Goal: Obtain resource: Obtain resource

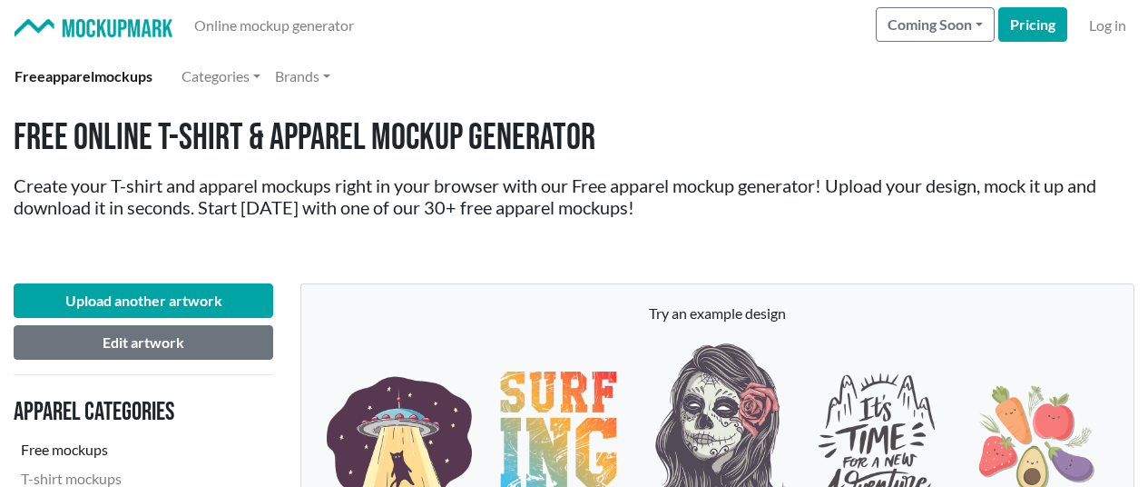
scroll to position [2814, 0]
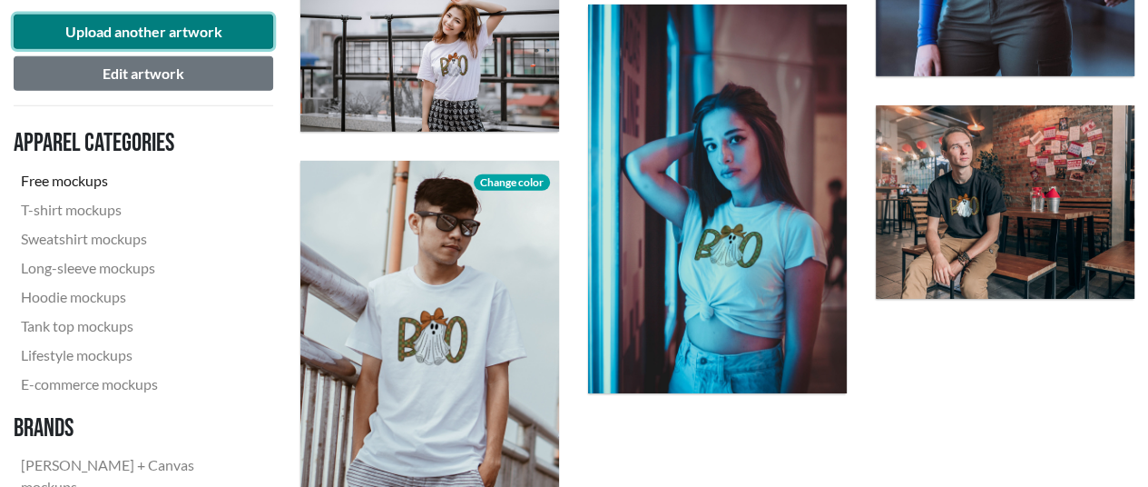
click at [63, 26] on button "Upload another artwork" at bounding box center [144, 32] width 260 height 34
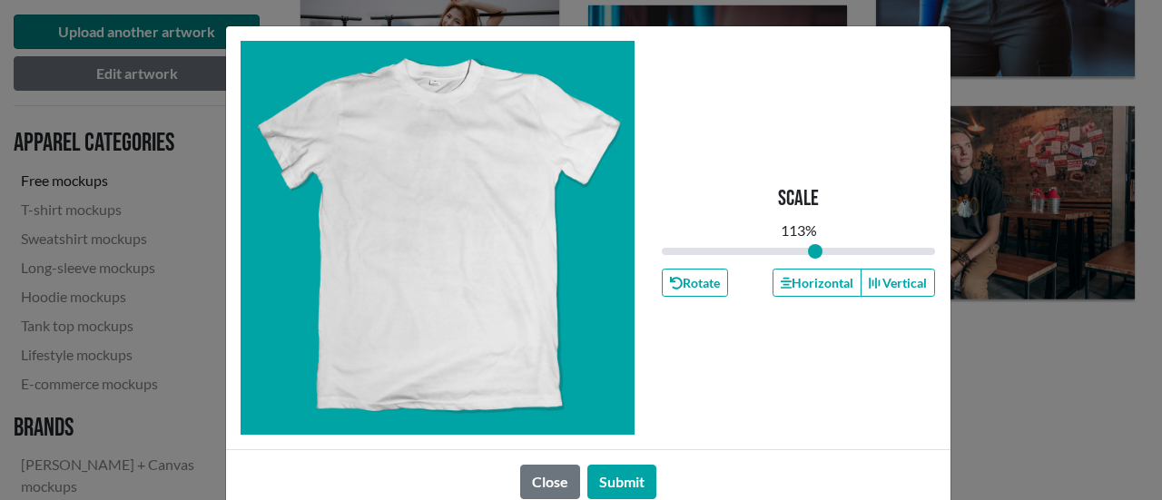
type input "1"
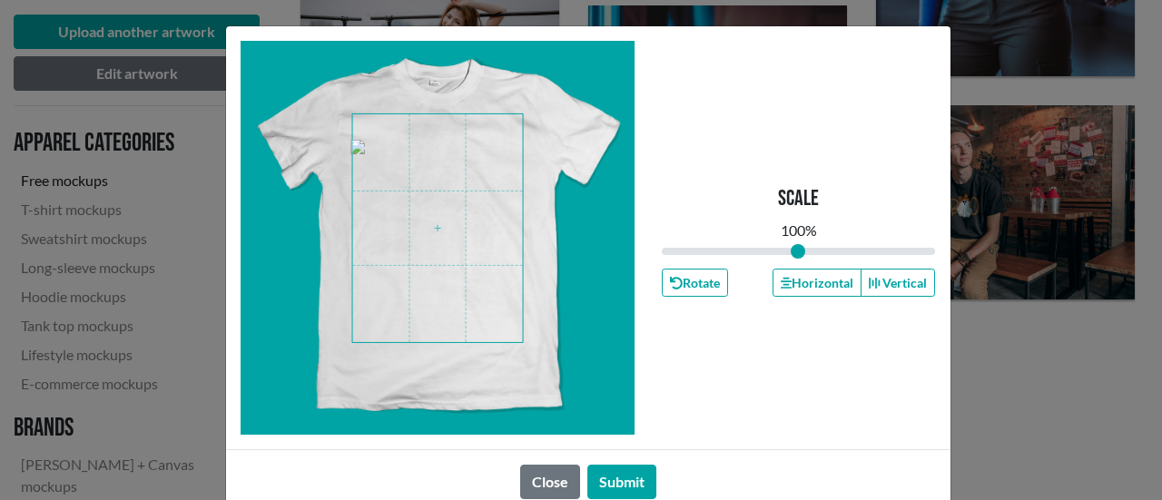
click at [448, 191] on span at bounding box center [437, 228] width 171 height 228
click at [625, 481] on button "Submit" at bounding box center [621, 482] width 69 height 34
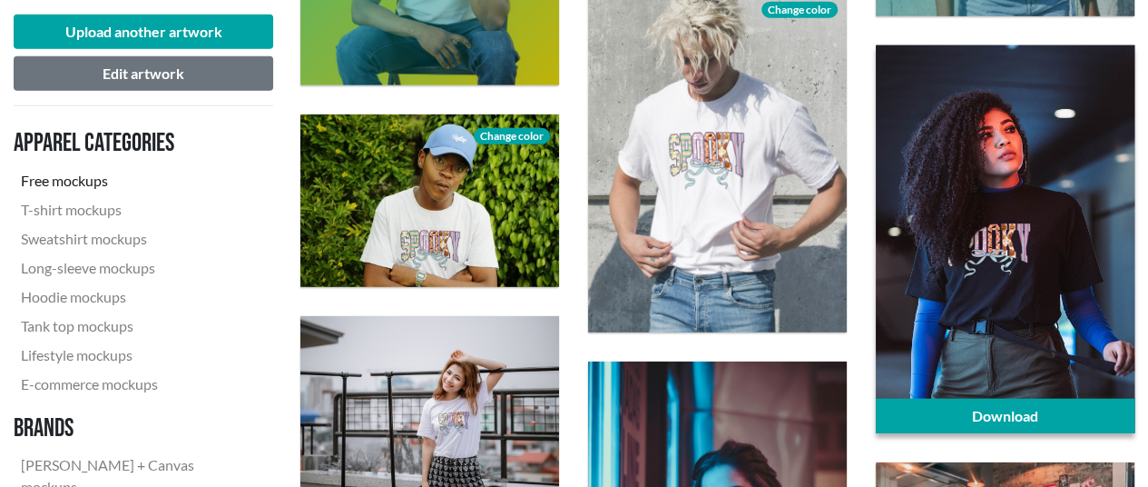
scroll to position [2542, 0]
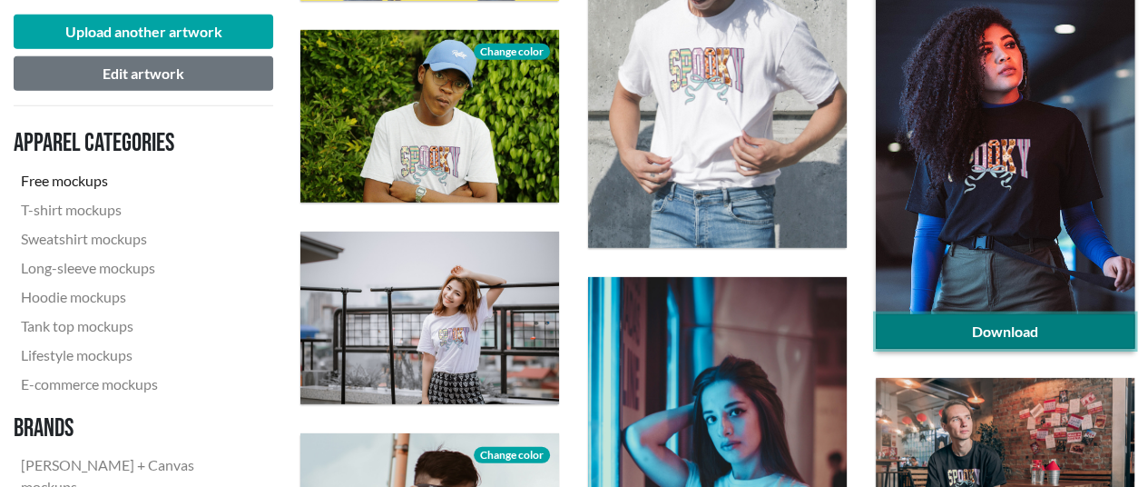
click at [986, 331] on link "Download" at bounding box center [1005, 331] width 259 height 34
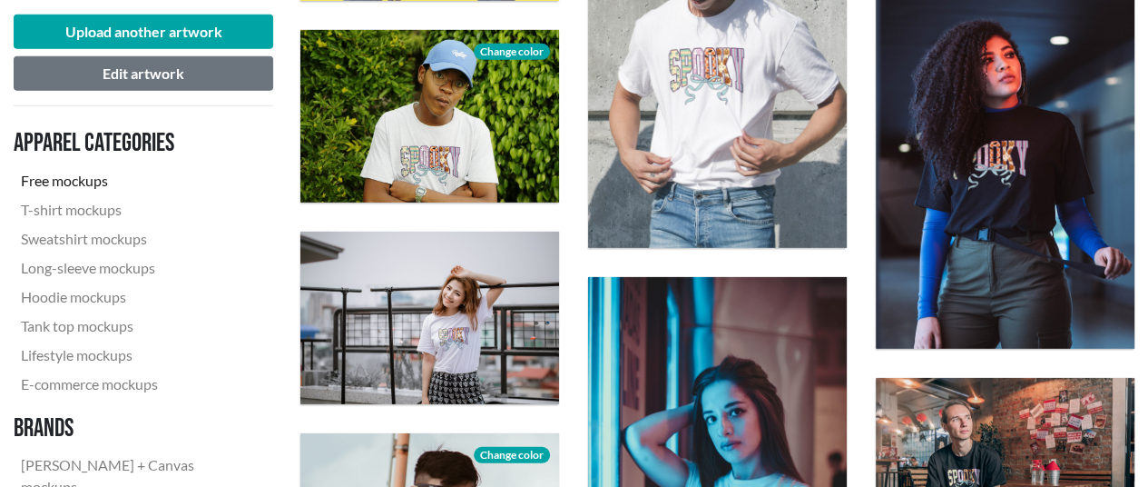
drag, startPoint x: 279, startPoint y: 164, endPoint x: 292, endPoint y: 162, distance: 13.7
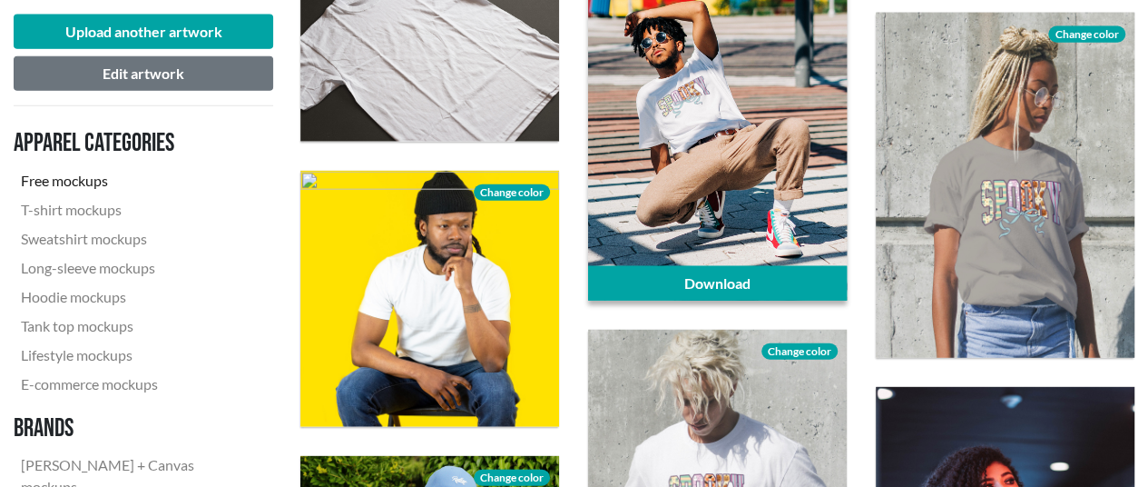
scroll to position [2088, 0]
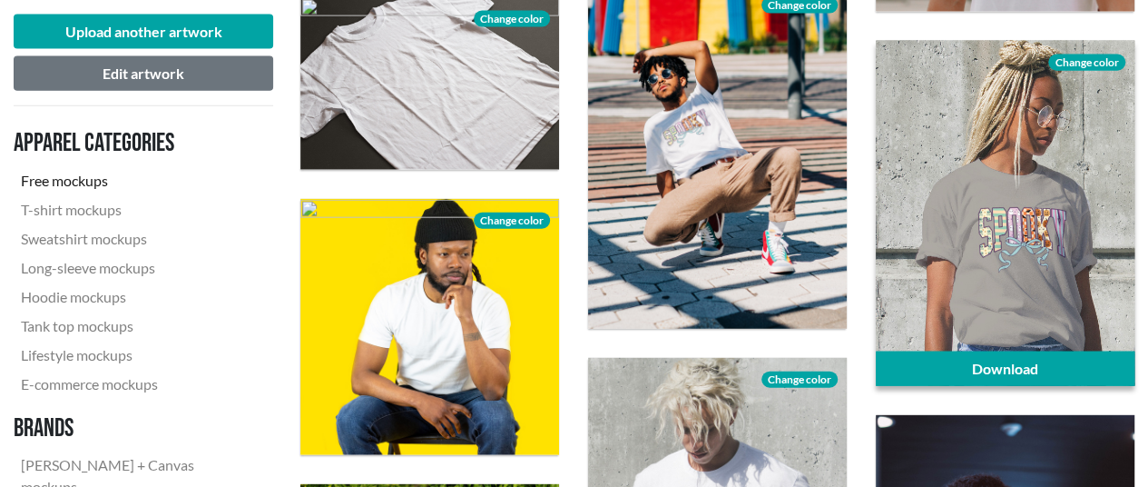
click at [1072, 61] on span "Change color" at bounding box center [1086, 62] width 76 height 16
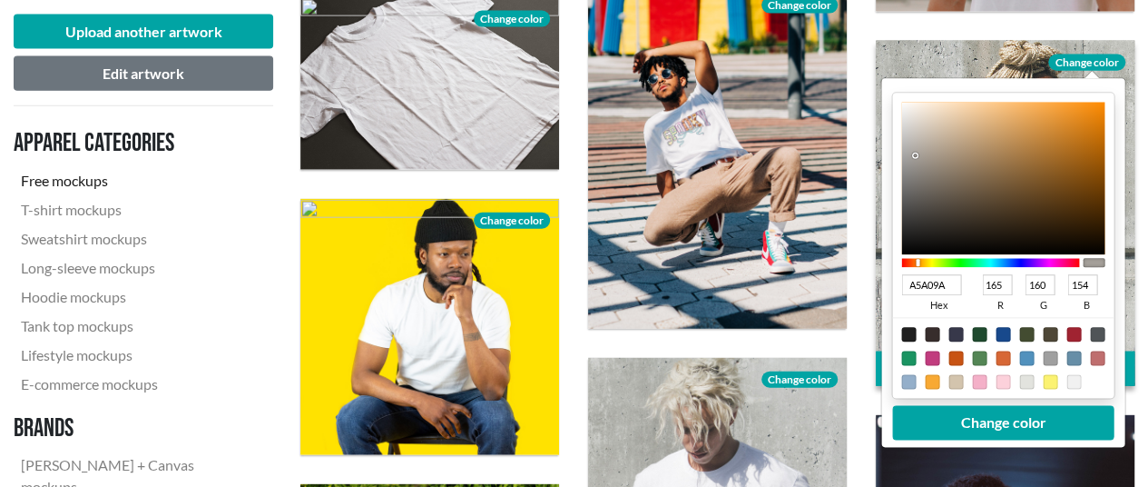
type input "101010"
type input "16"
type input "131313"
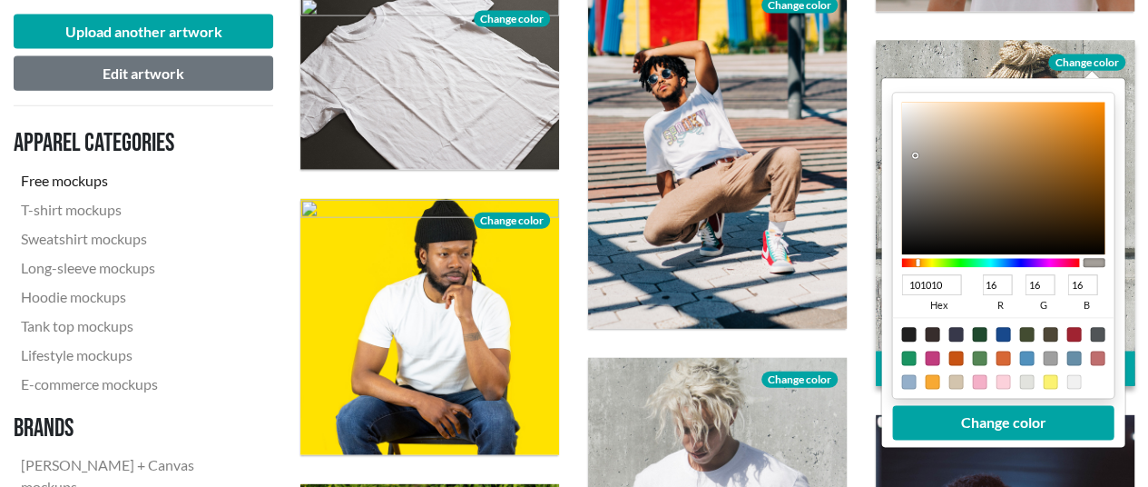
type input "19"
click at [909, 237] on div at bounding box center [1003, 178] width 203 height 153
type input "1C1C1B"
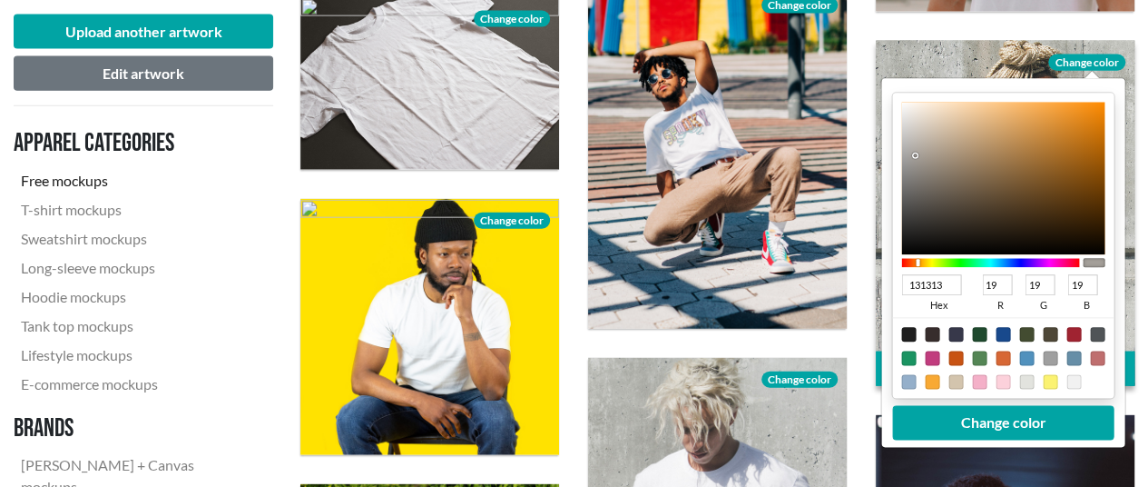
type input "28"
type input "27"
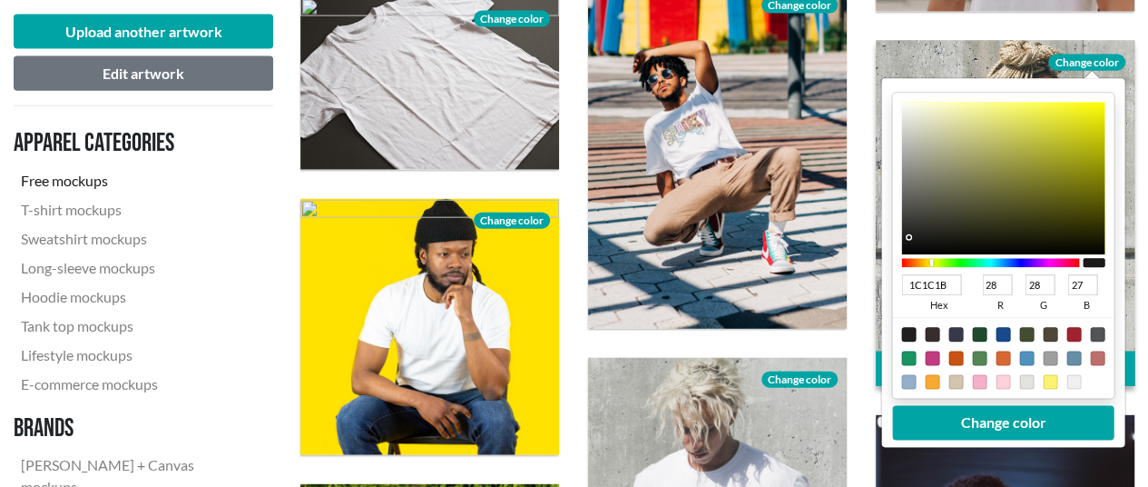
type input "0D0D0D"
type input "13"
click at [909, 246] on div at bounding box center [1003, 178] width 203 height 153
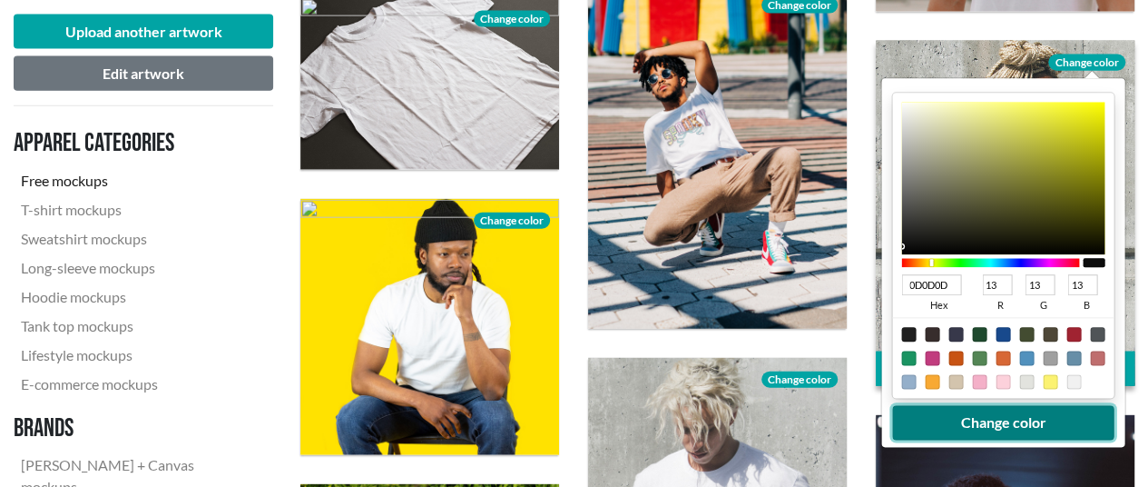
click at [953, 424] on button "Change color" at bounding box center [1003, 422] width 221 height 34
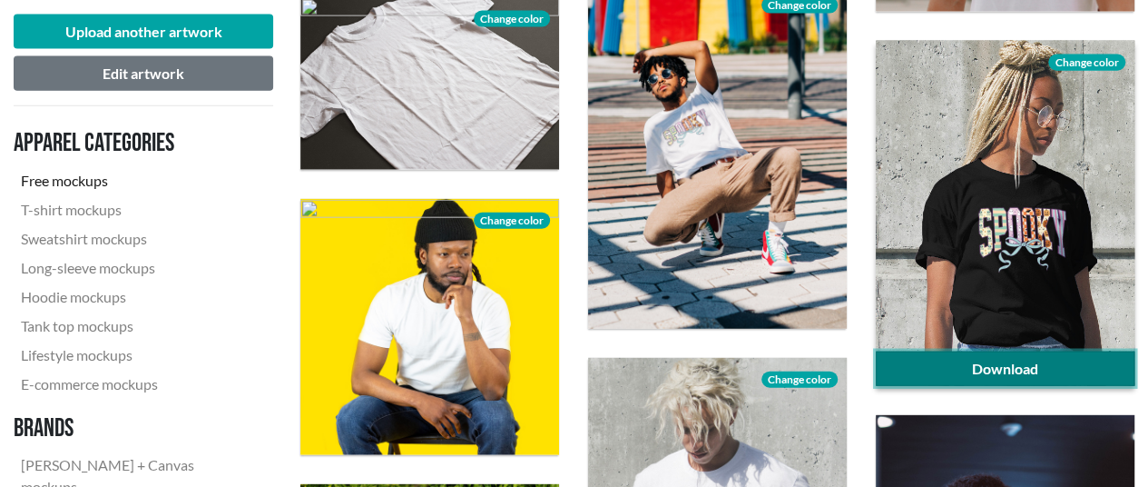
click at [1004, 368] on link "Download" at bounding box center [1005, 368] width 259 height 34
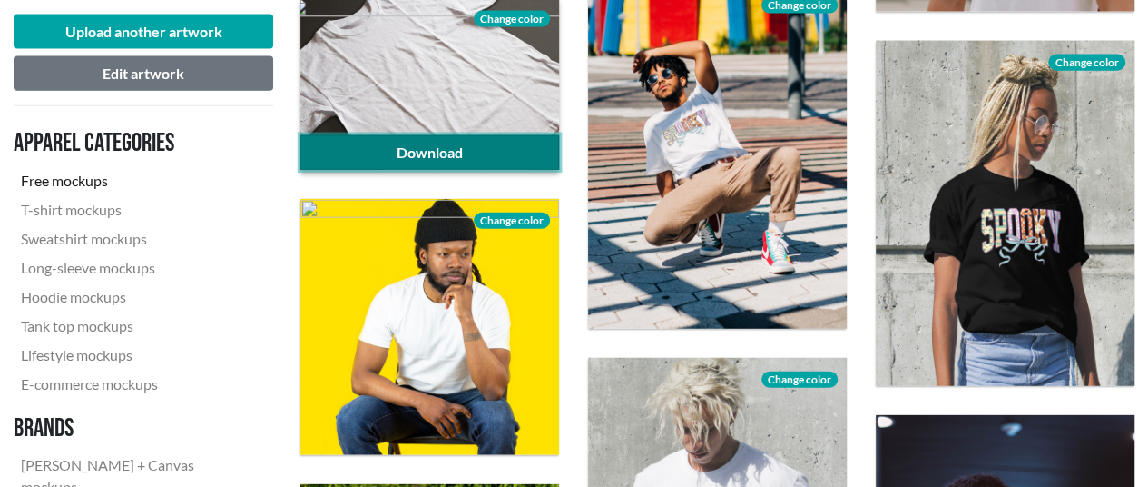
click at [463, 148] on link "Download" at bounding box center [429, 152] width 259 height 34
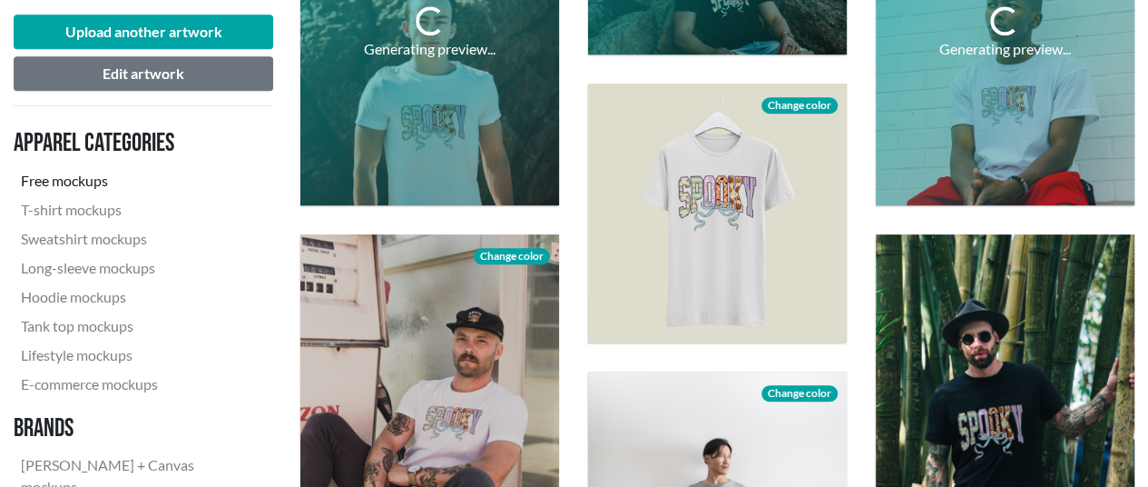
scroll to position [726, 0]
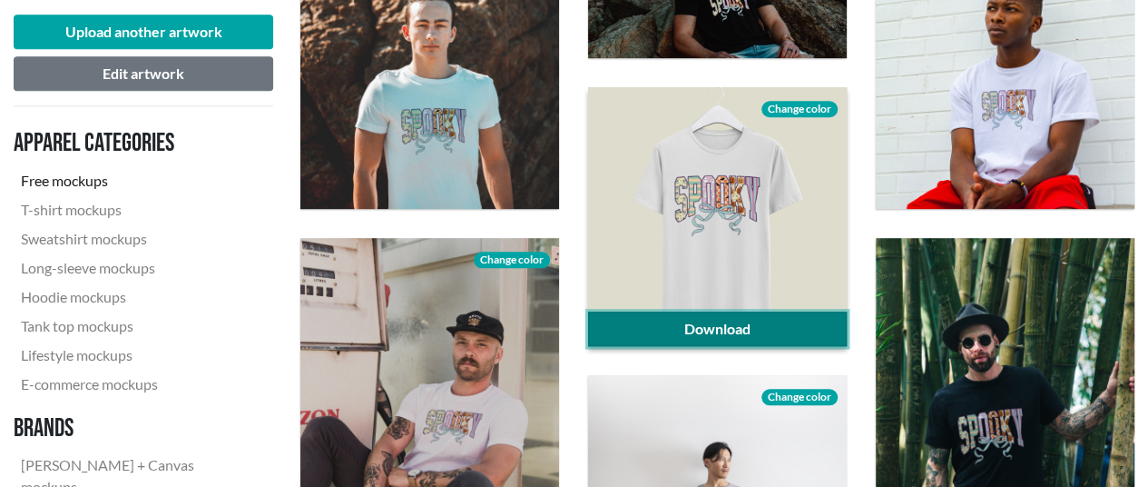
click at [753, 318] on link "Download" at bounding box center [717, 328] width 259 height 34
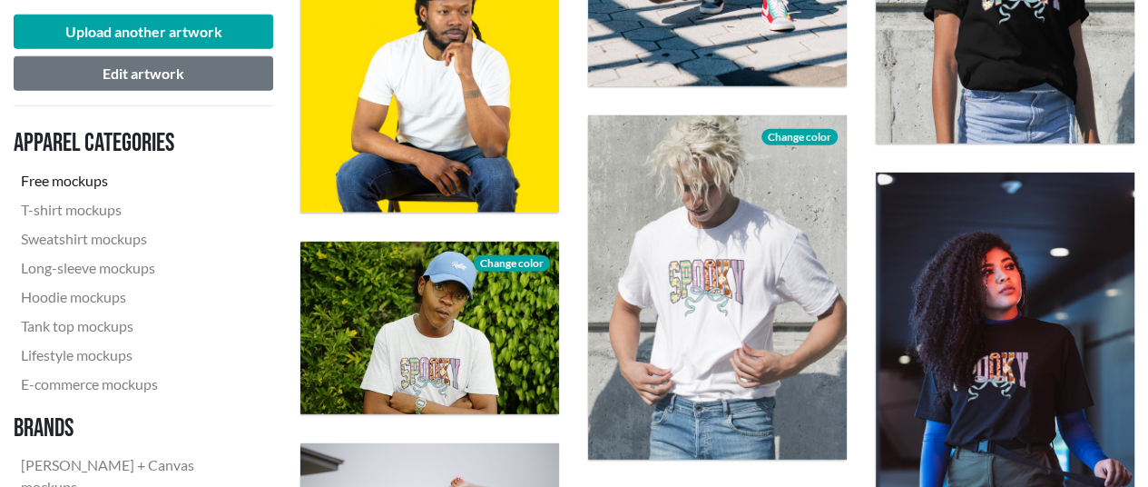
scroll to position [2451, 0]
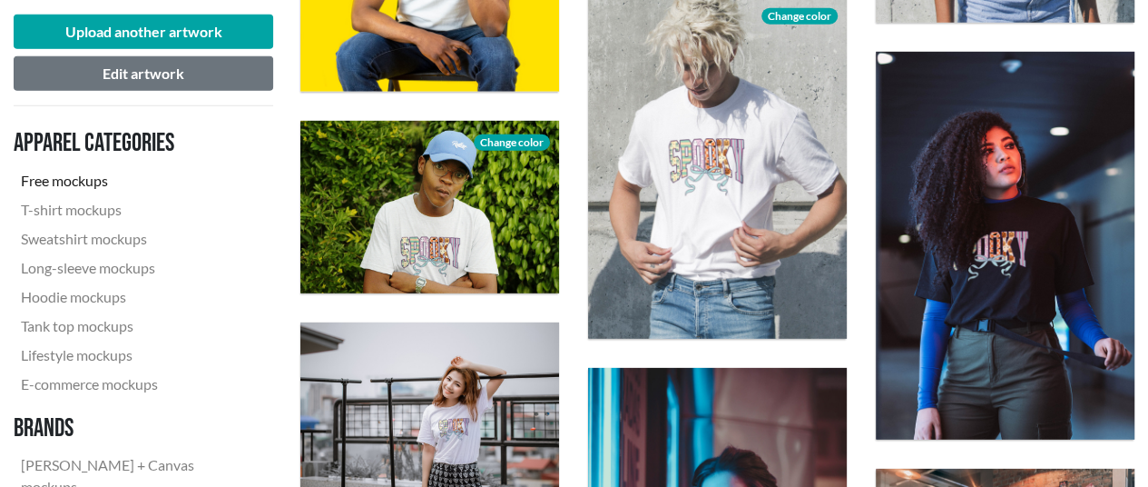
click at [296, 319] on div "Download" at bounding box center [430, 409] width 288 height 202
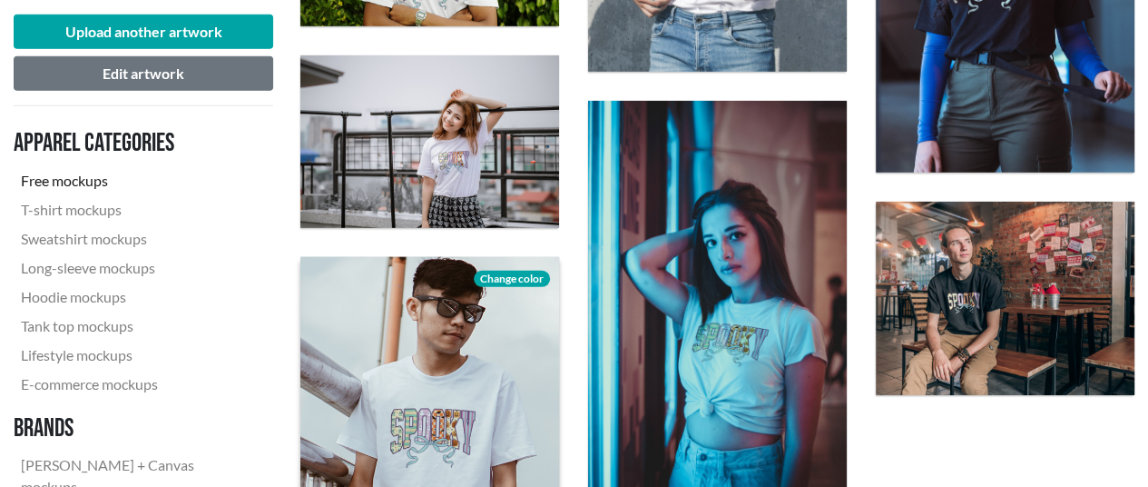
scroll to position [2996, 0]
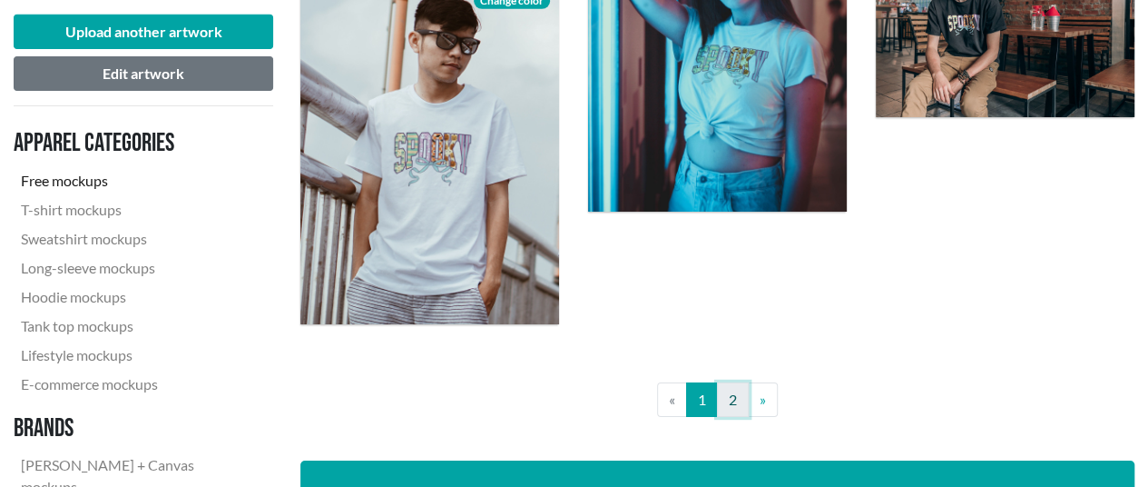
click at [730, 396] on link "2" at bounding box center [733, 399] width 32 height 34
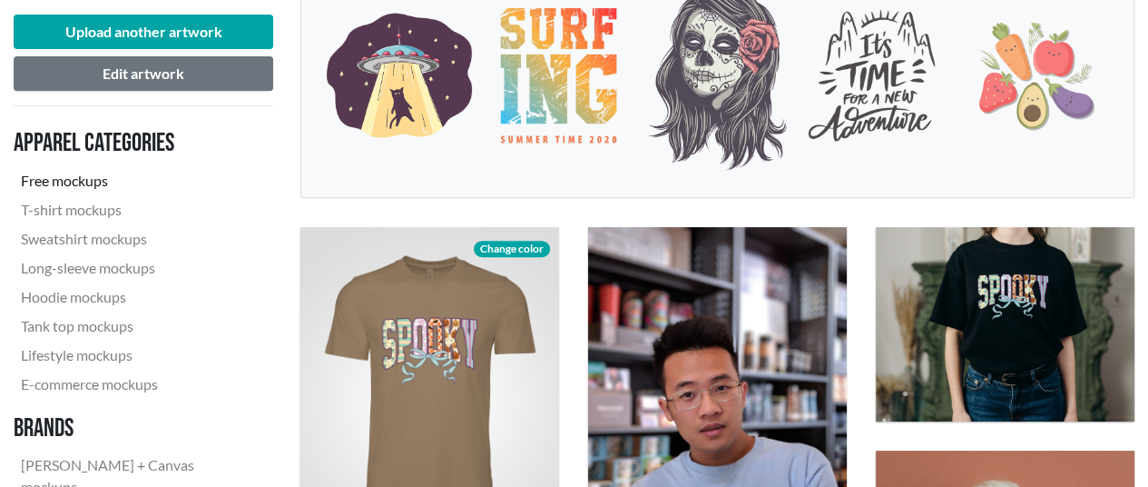
scroll to position [454, 0]
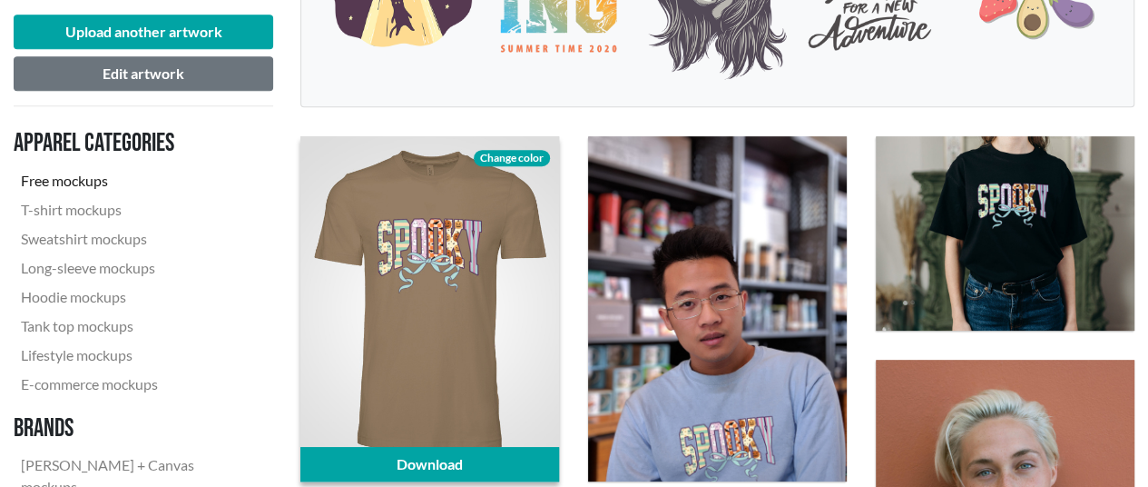
click at [514, 154] on span "Change color" at bounding box center [512, 158] width 76 height 16
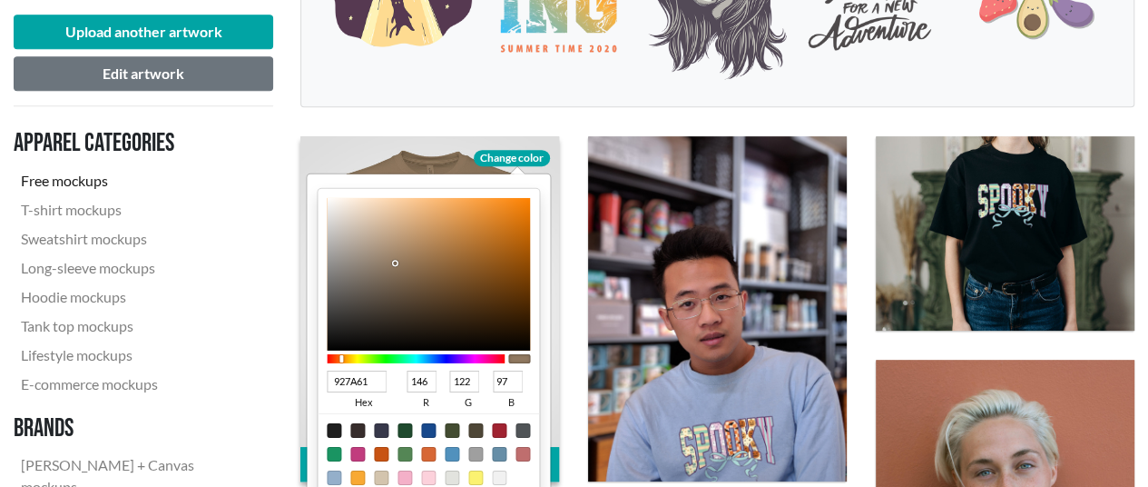
type input "ED9F4E"
type input "237"
type input "159"
type input "78"
click at [463, 206] on div at bounding box center [428, 274] width 203 height 153
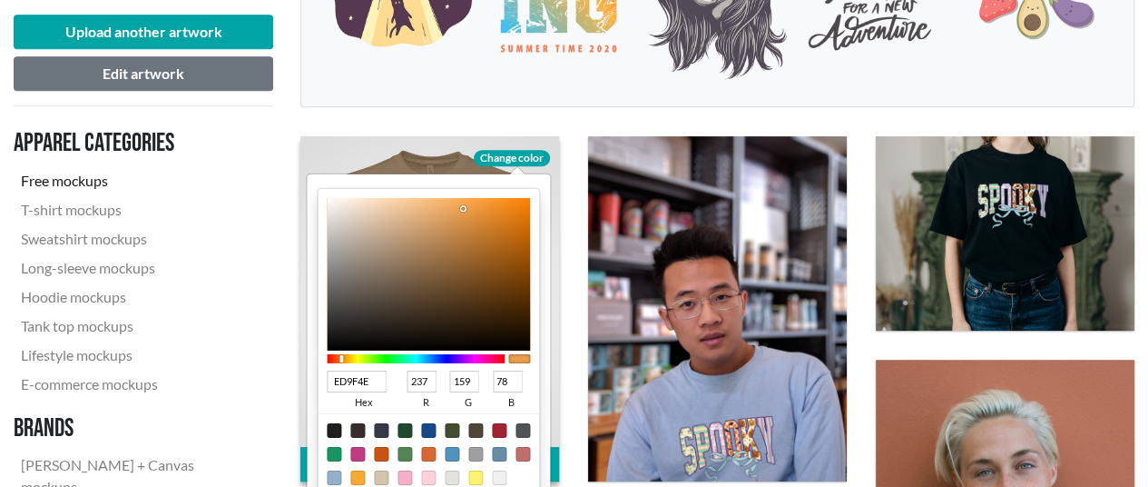
type input "EFA04F"
type input "239"
type input "160"
type input "79"
type input "F0A04E"
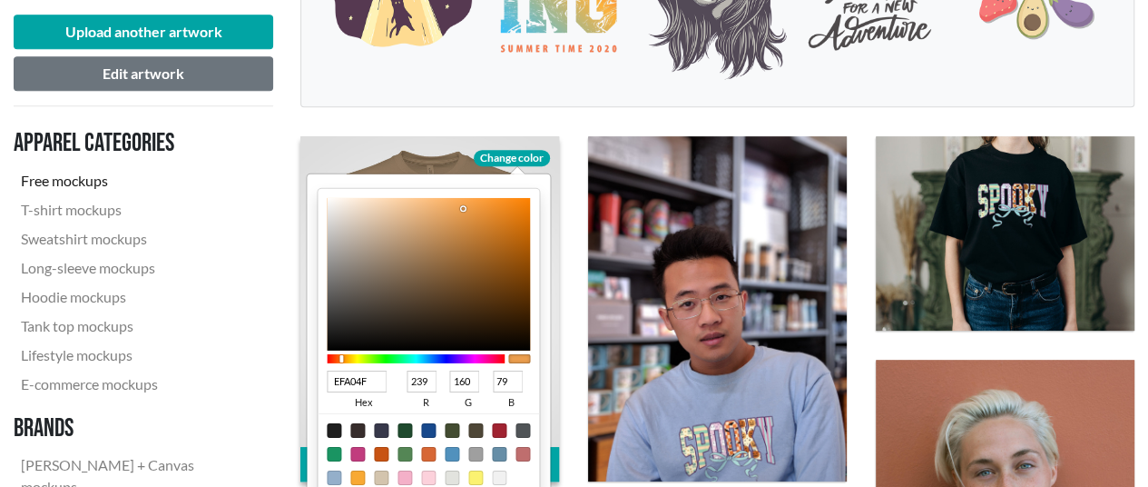
type input "240"
type input "78"
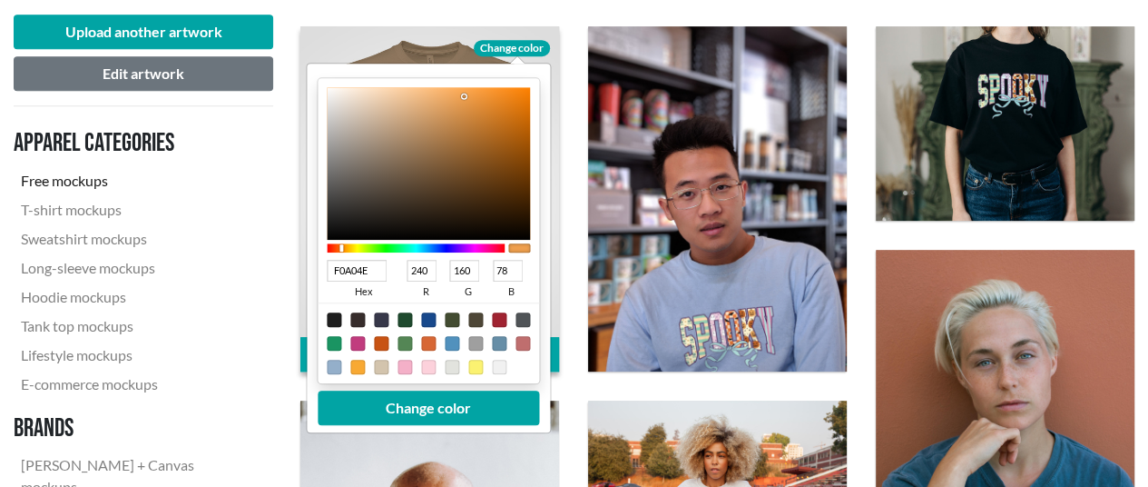
scroll to position [726, 0]
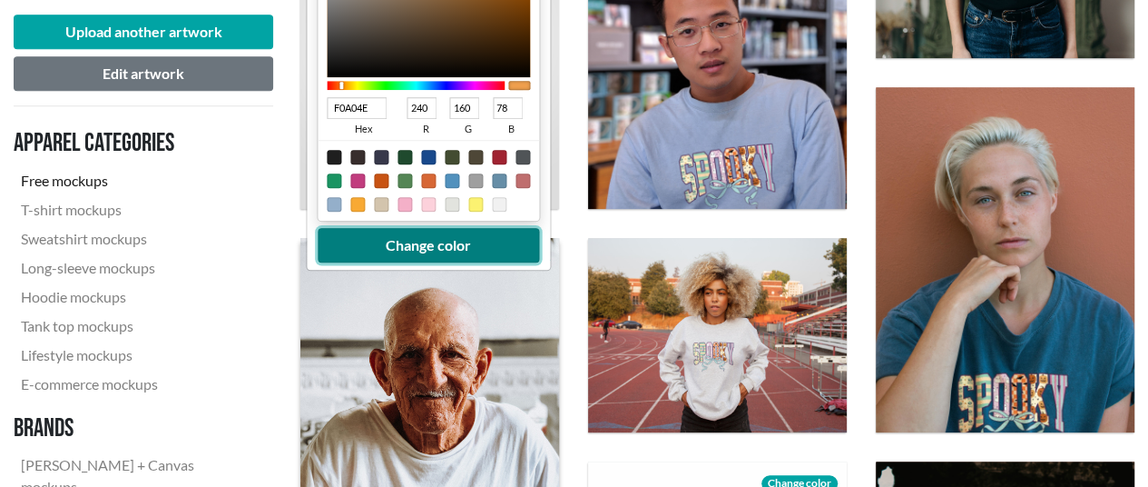
click at [479, 241] on button "Change color" at bounding box center [428, 245] width 221 height 34
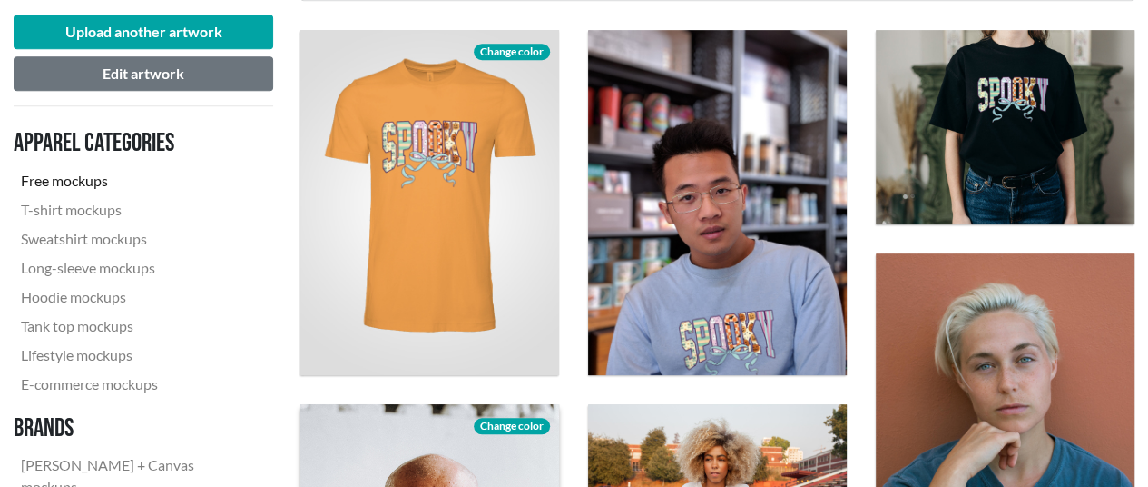
scroll to position [545, 0]
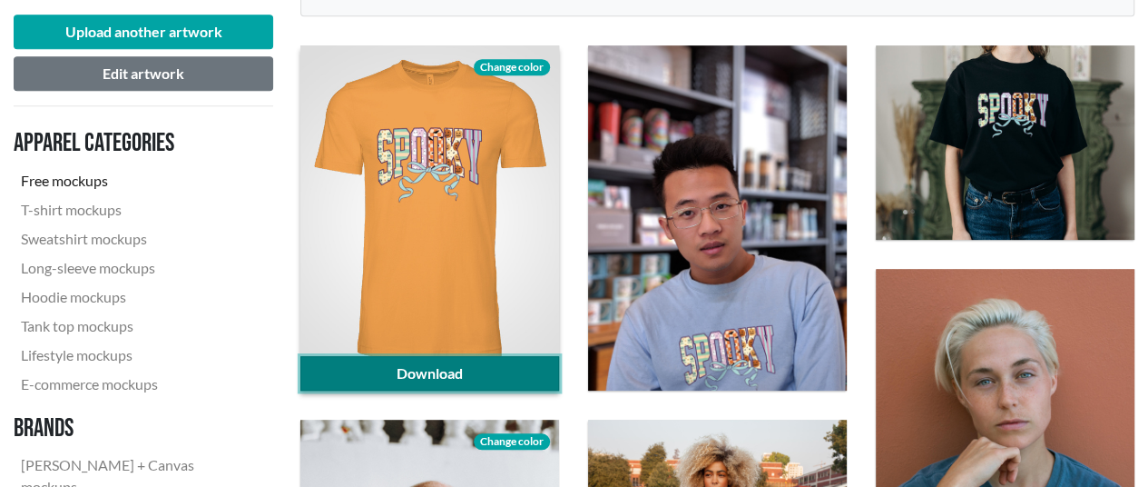
click at [454, 365] on link "Download" at bounding box center [429, 373] width 259 height 34
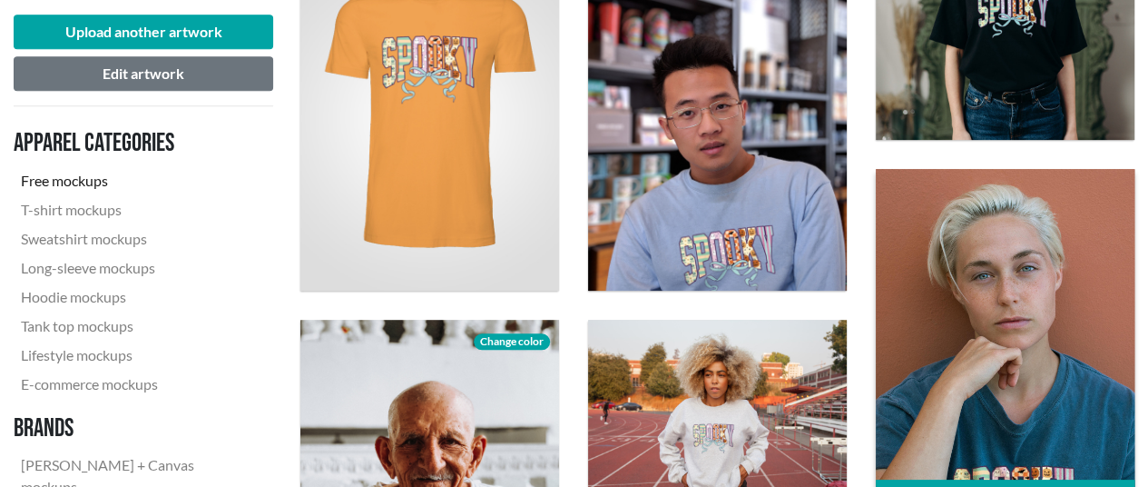
scroll to position [817, 0]
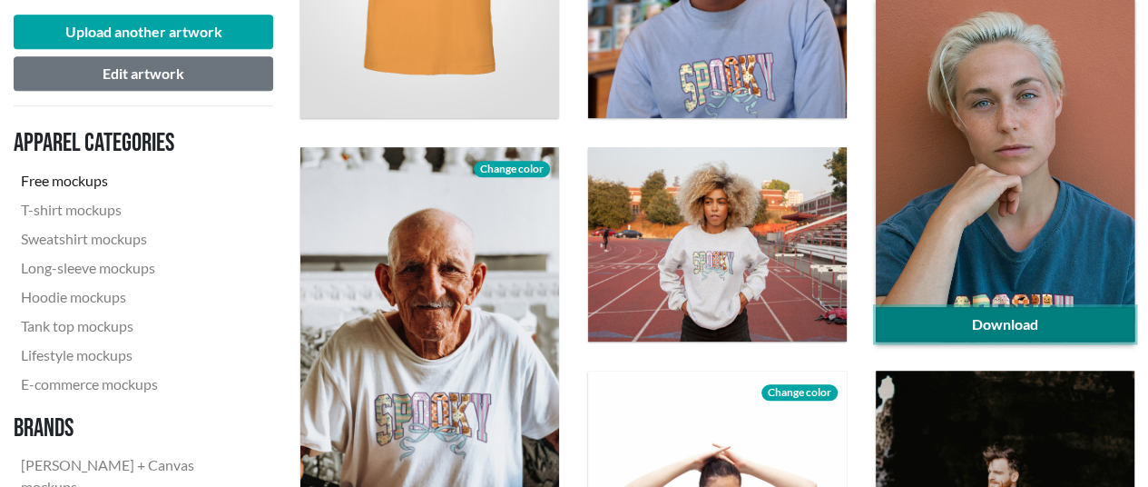
click at [1082, 317] on link "Download" at bounding box center [1005, 324] width 259 height 34
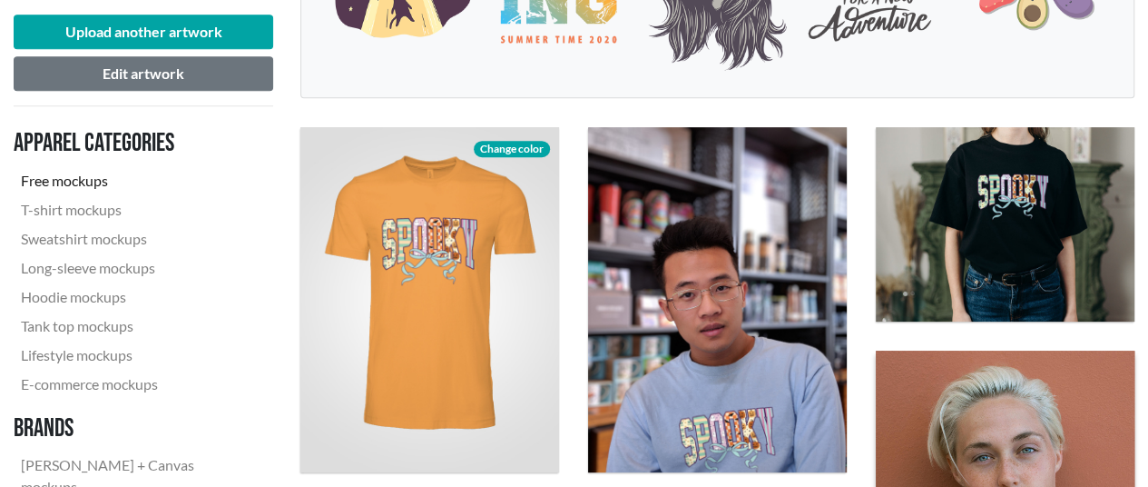
scroll to position [454, 0]
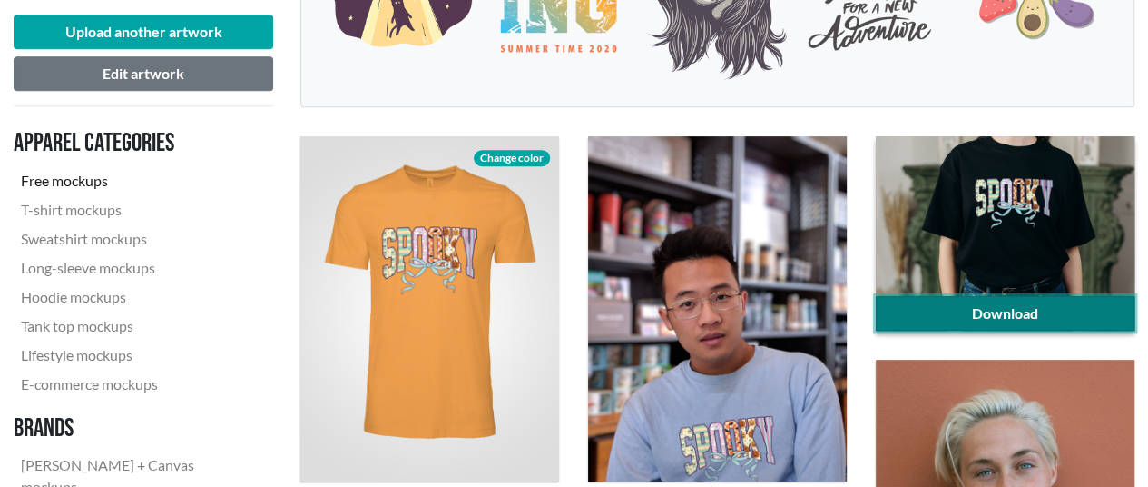
click at [991, 304] on link "Download" at bounding box center [1005, 313] width 259 height 34
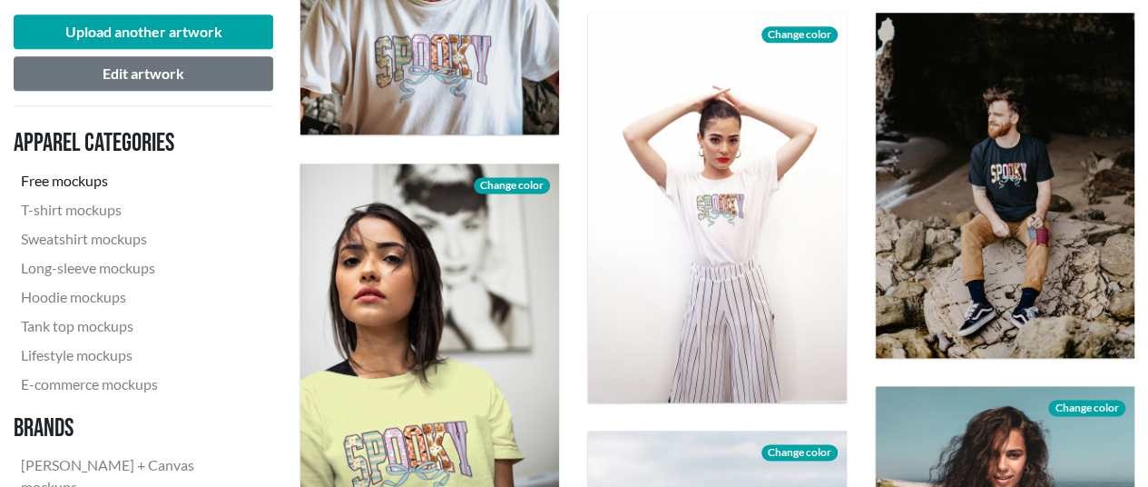
scroll to position [1180, 0]
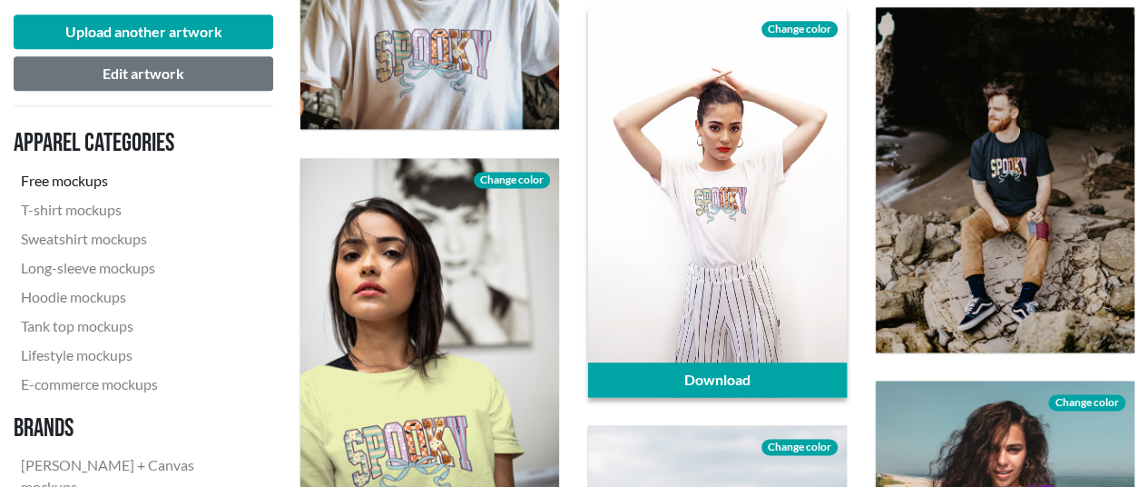
click at [804, 28] on span "Change color" at bounding box center [800, 29] width 76 height 16
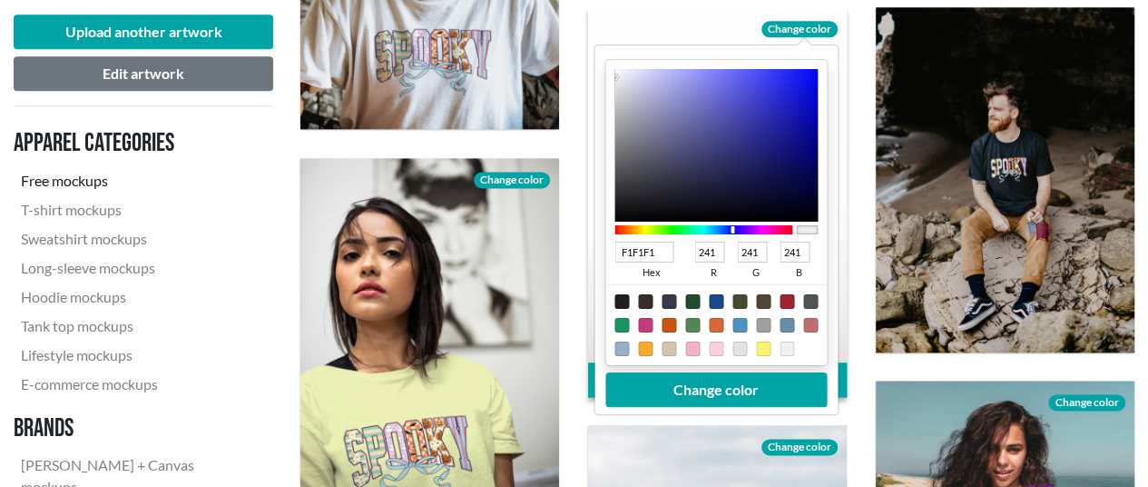
click at [732, 224] on div at bounding box center [704, 228] width 178 height 9
type input "0C0D67"
type input "12"
type input "13"
type input "103"
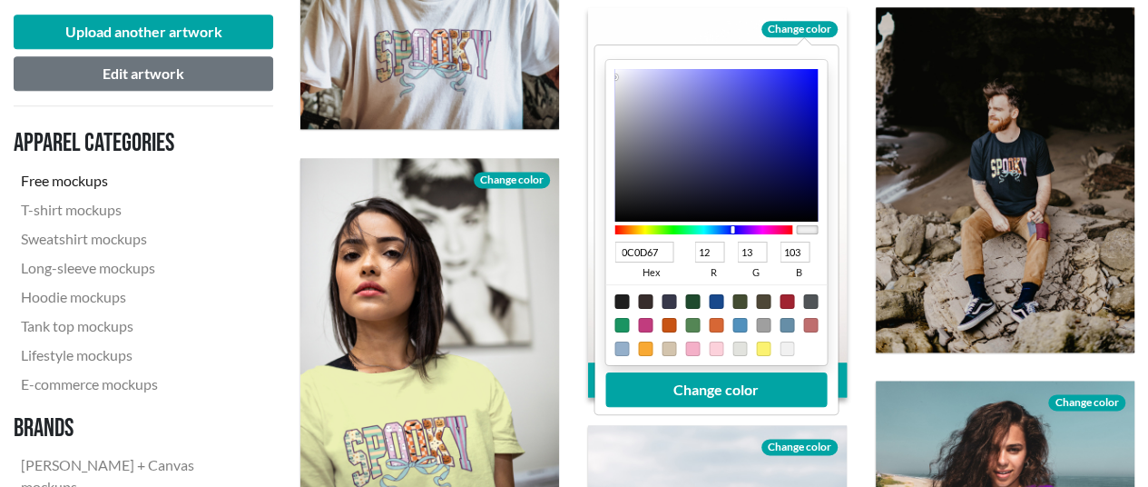
click at [793, 159] on div at bounding box center [716, 144] width 203 height 153
type input "0A0B59"
type input "10"
type input "11"
type input "89"
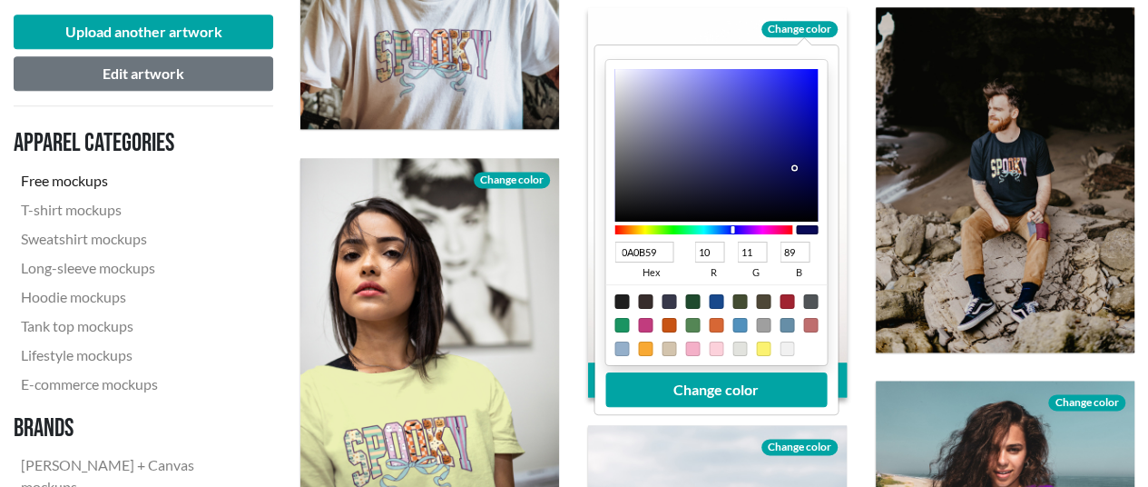
click at [793, 167] on div at bounding box center [716, 144] width 203 height 153
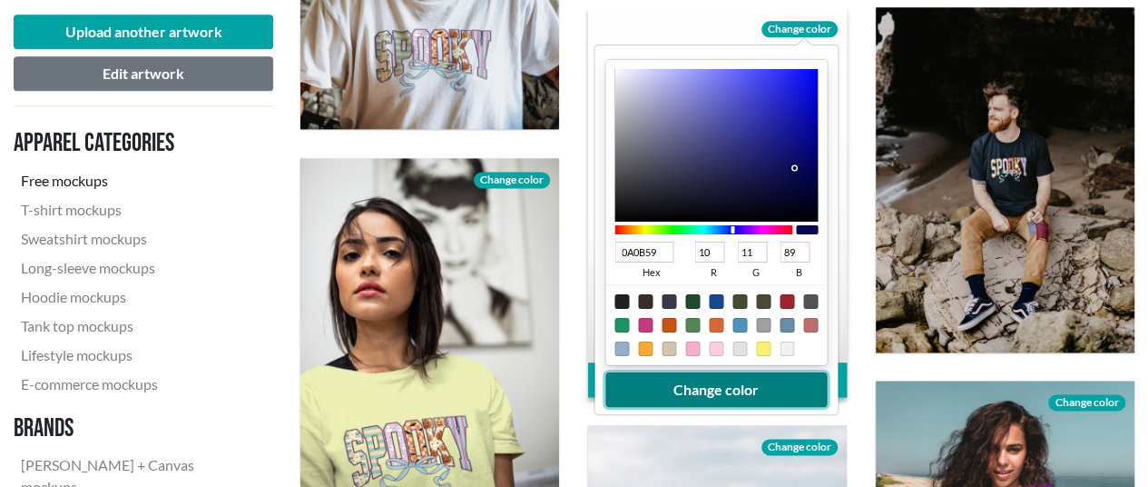
click at [756, 386] on button "Change color" at bounding box center [715, 388] width 221 height 34
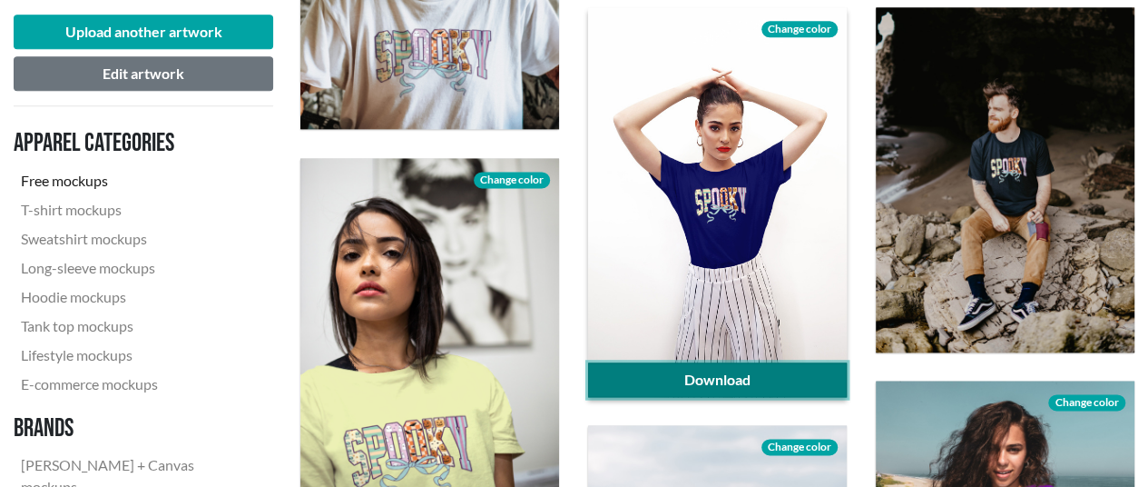
click at [753, 371] on link "Download" at bounding box center [717, 379] width 259 height 34
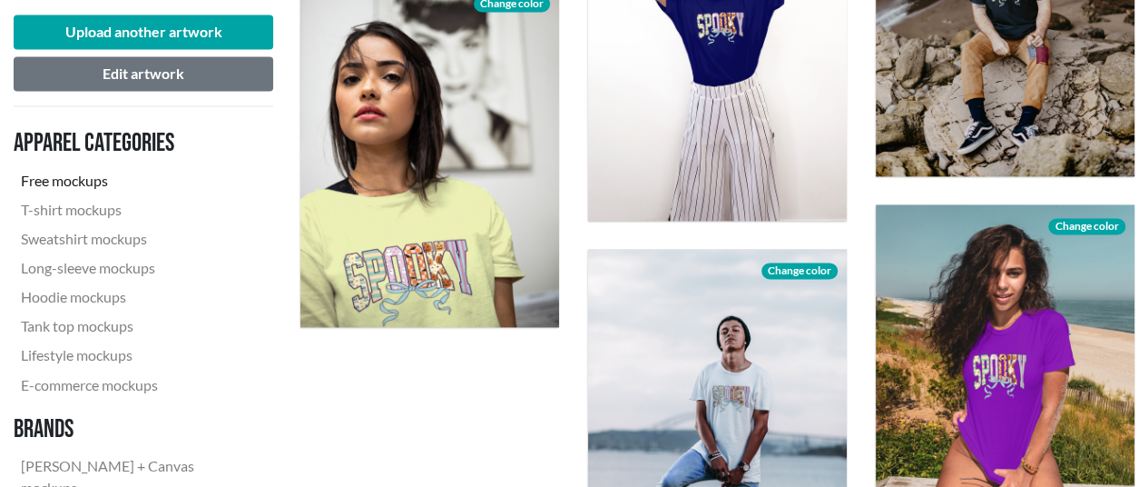
scroll to position [1362, 0]
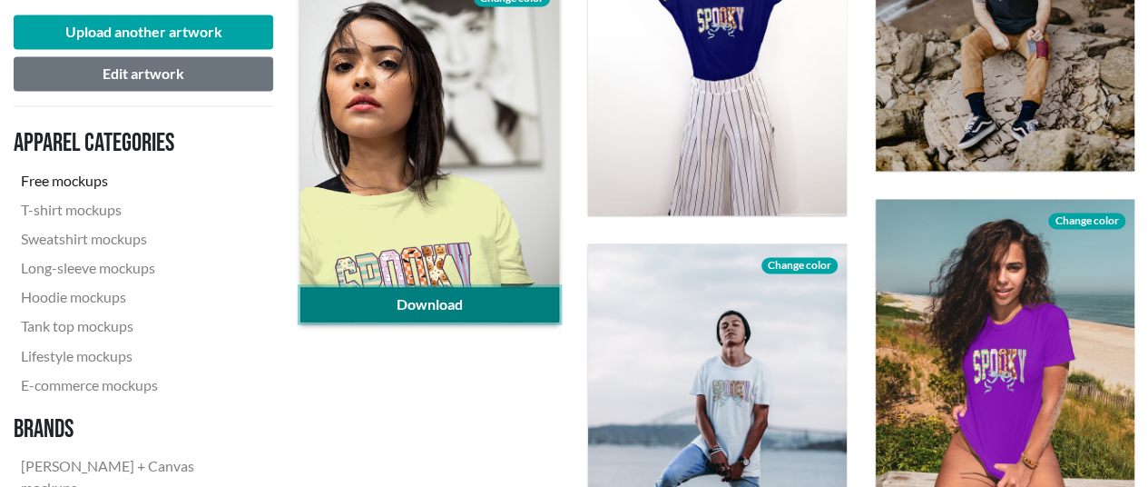
click at [479, 304] on link "Download" at bounding box center [429, 304] width 259 height 34
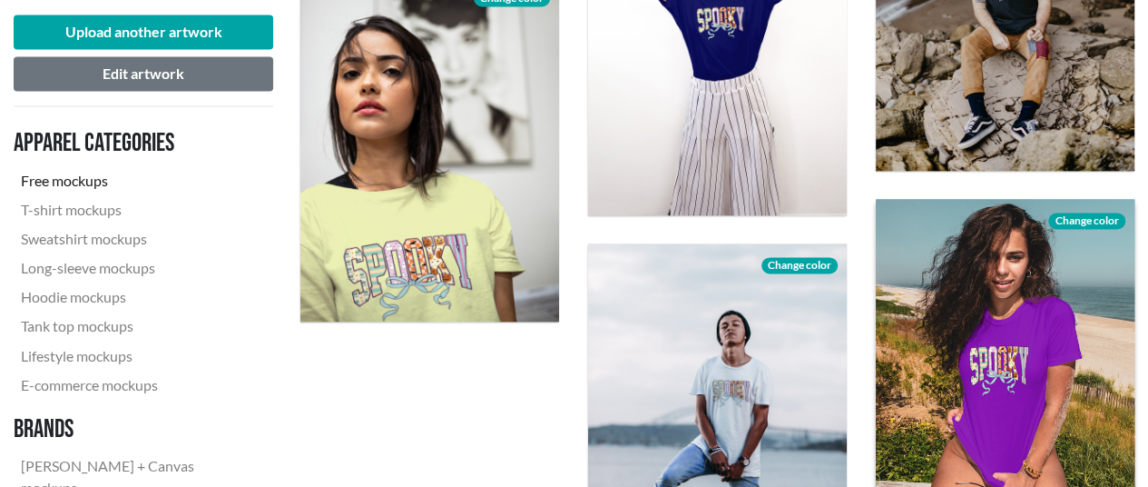
click at [1068, 219] on span "Change color" at bounding box center [1086, 220] width 76 height 16
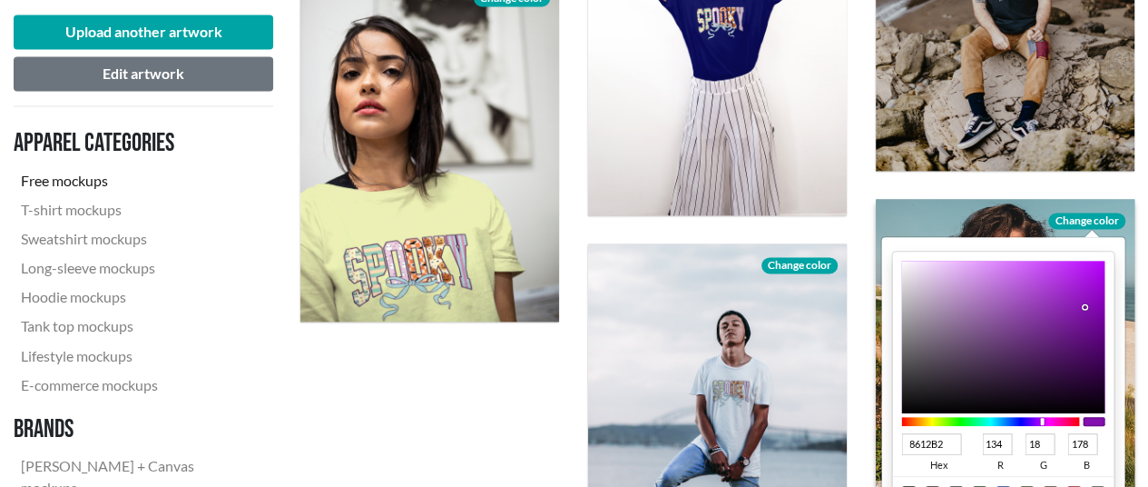
type input "570975"
type input "87"
type input "9"
type input "117"
click at [1089, 342] on div at bounding box center [1003, 337] width 203 height 153
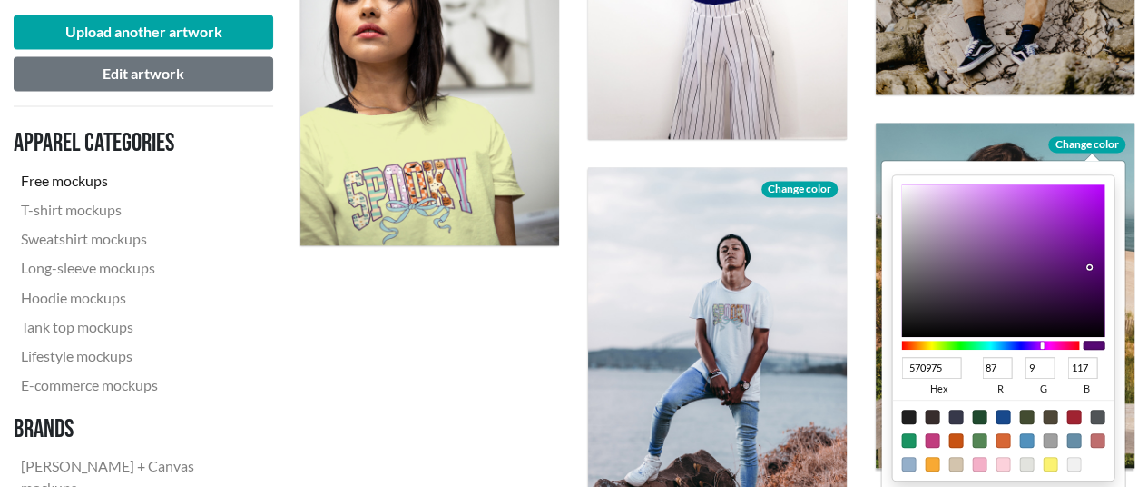
scroll to position [1543, 0]
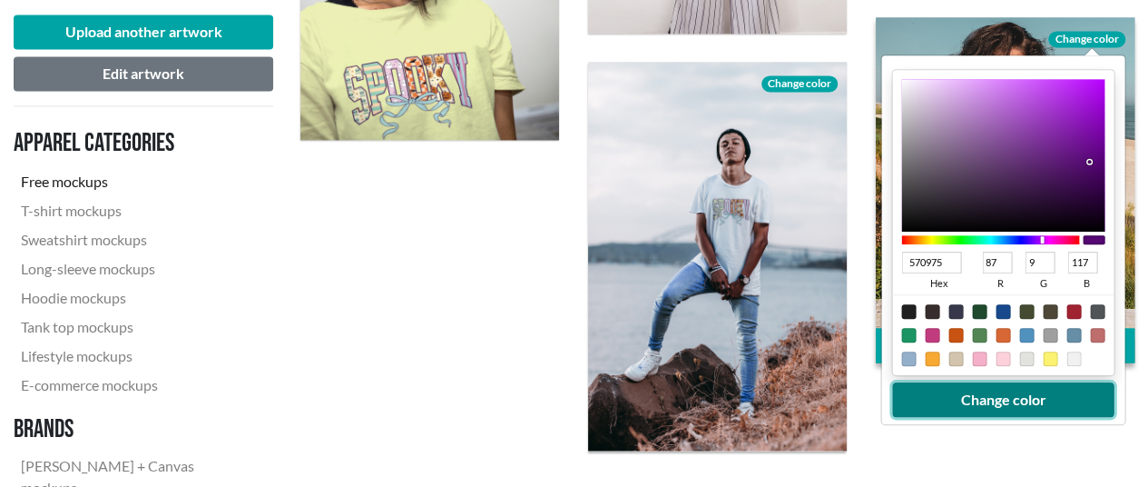
click at [1037, 395] on button "Change color" at bounding box center [1003, 399] width 221 height 34
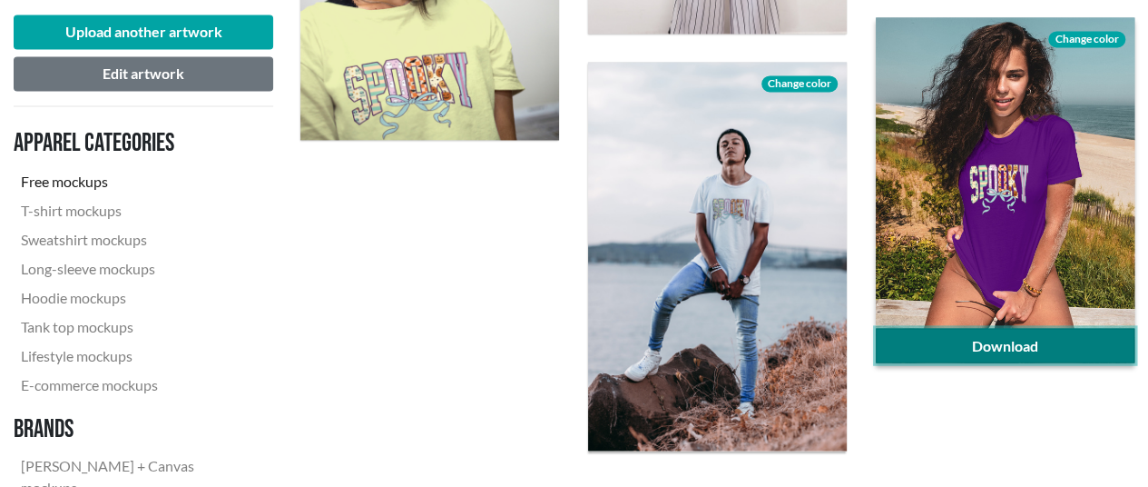
click at [1019, 346] on link "Download" at bounding box center [1005, 345] width 259 height 34
